Goal: Use online tool/utility

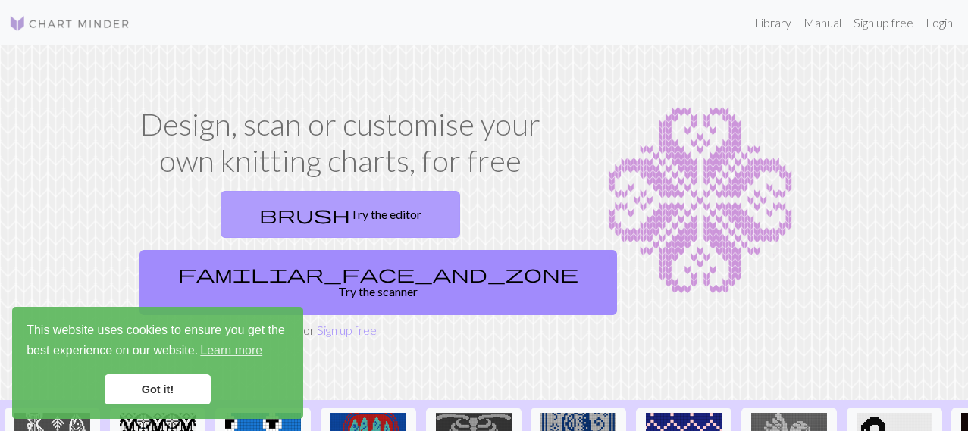
click at [252, 208] on link "brush Try the editor" at bounding box center [341, 214] width 240 height 47
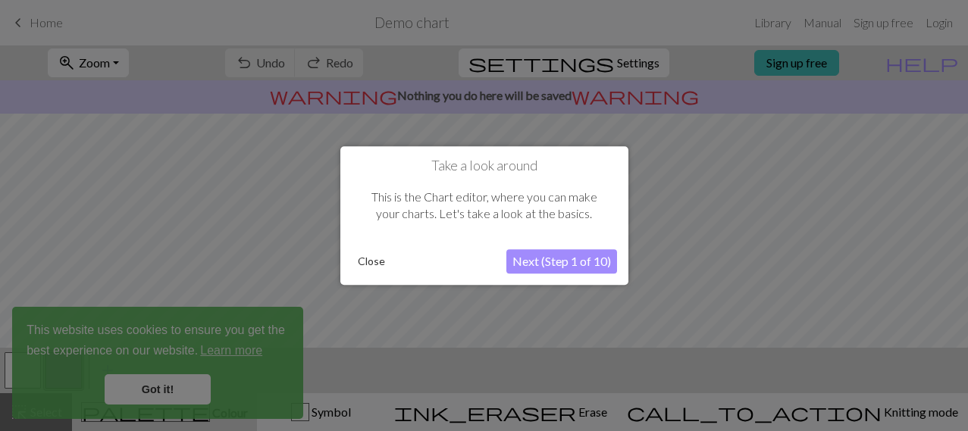
click at [359, 250] on button "Close" at bounding box center [371, 261] width 39 height 23
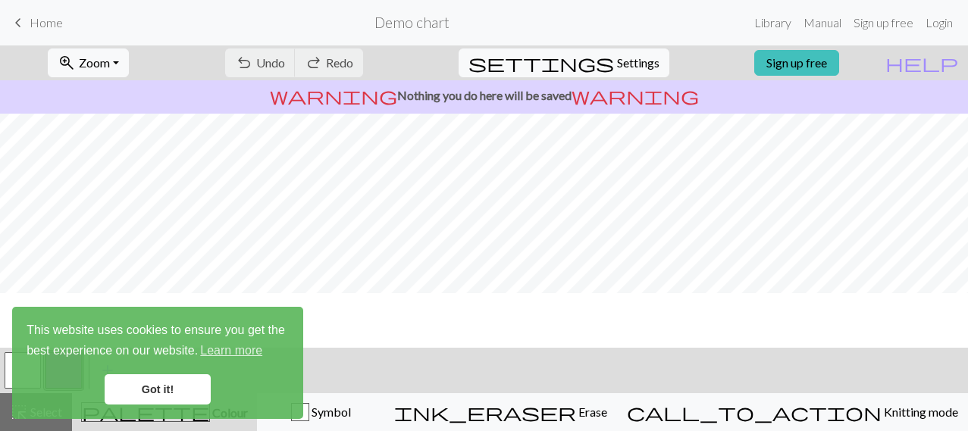
scroll to position [130, 0]
click at [183, 387] on link "Got it!" at bounding box center [158, 389] width 106 height 30
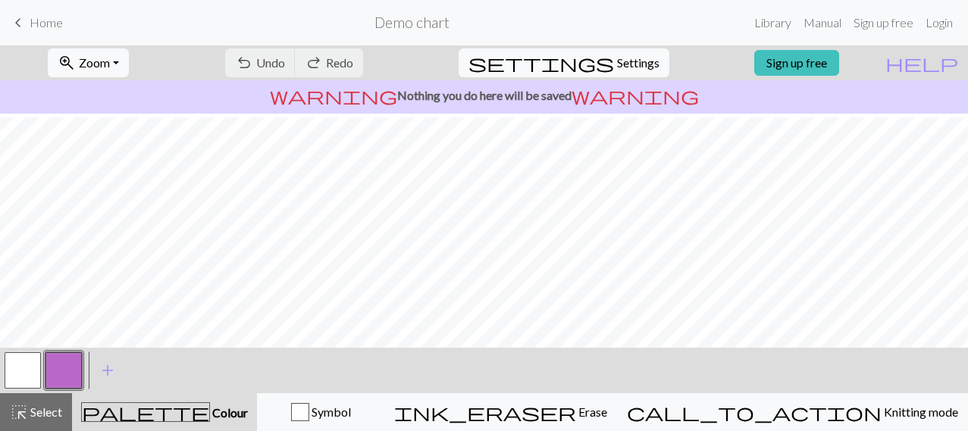
scroll to position [319, 0]
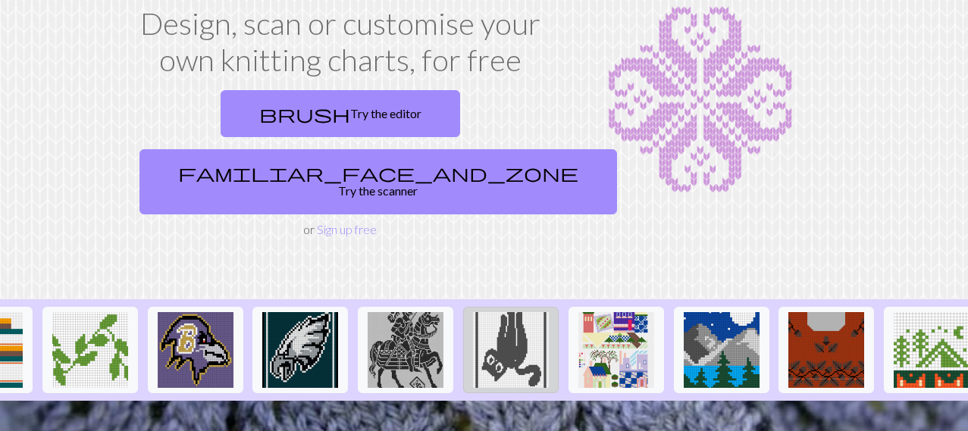
scroll to position [0, 1662]
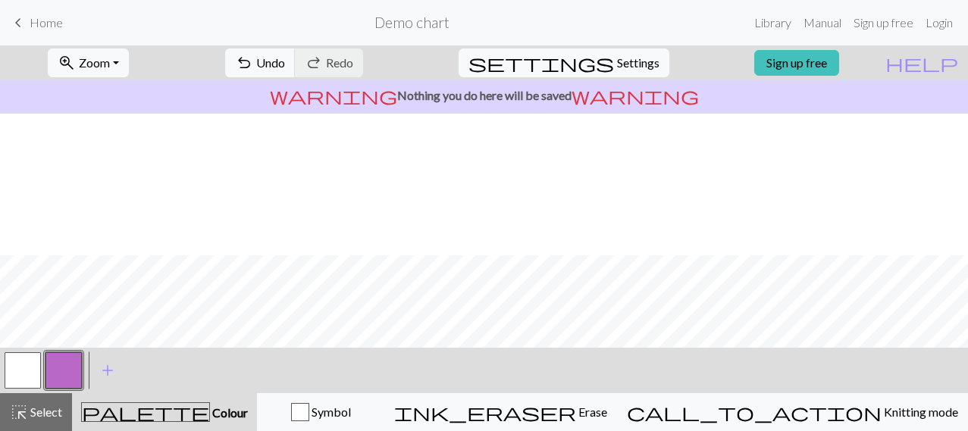
scroll to position [319, 0]
